Goal: Task Accomplishment & Management: Complete application form

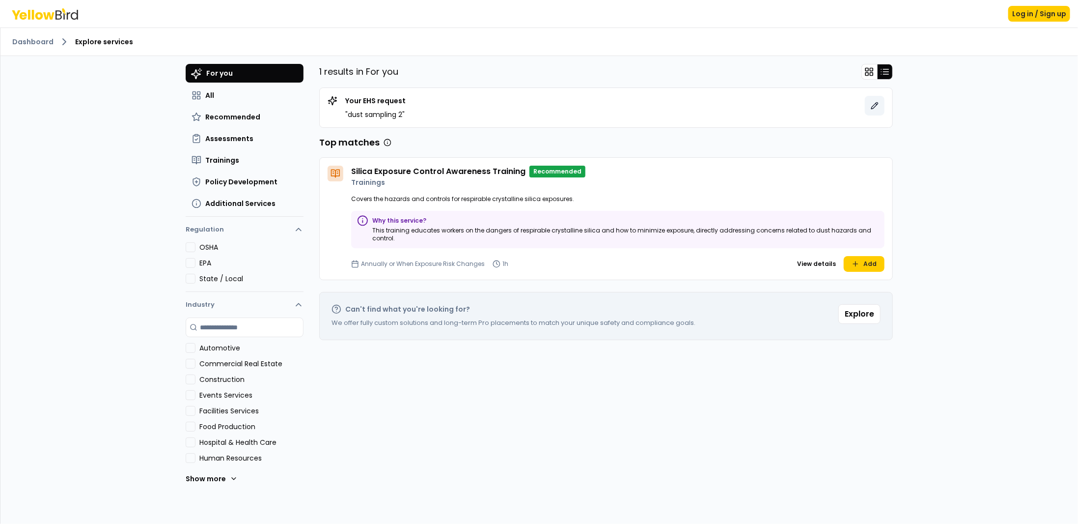
click at [871, 107] on icon at bounding box center [875, 106] width 8 height 8
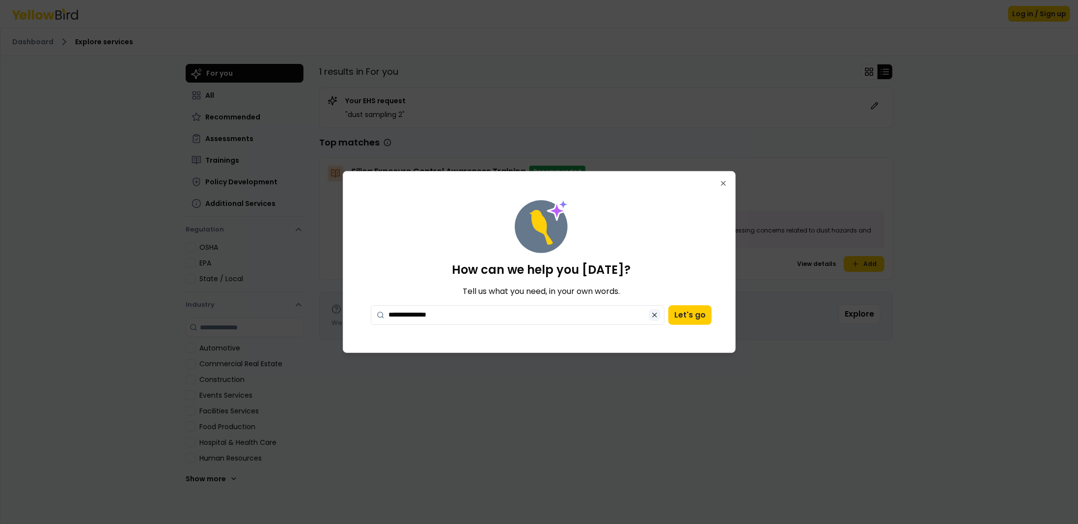
click at [655, 315] on icon at bounding box center [655, 315] width 8 height 8
click at [687, 313] on button "Let's go" at bounding box center [689, 315] width 43 height 20
